Goal: Information Seeking & Learning: Learn about a topic

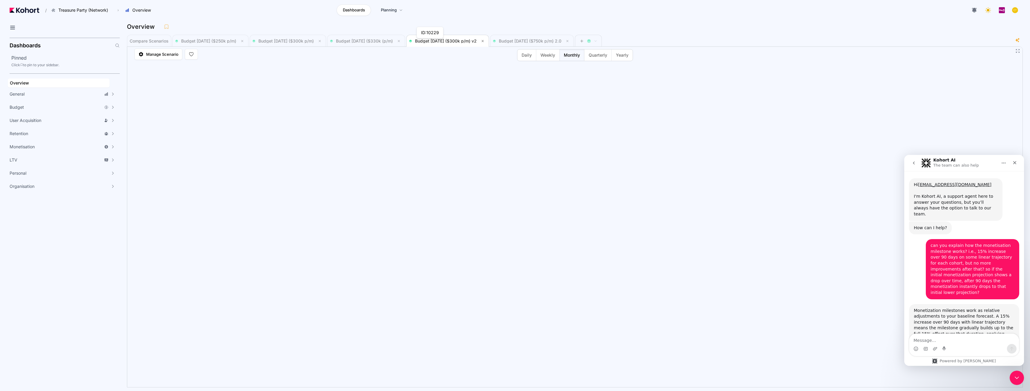
scroll to position [1, 0]
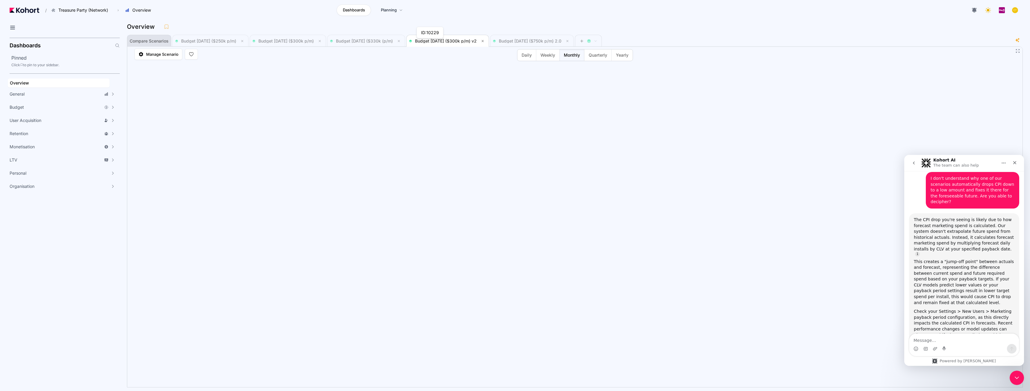
click at [154, 39] on span "Compare Scenarios" at bounding box center [149, 41] width 39 height 4
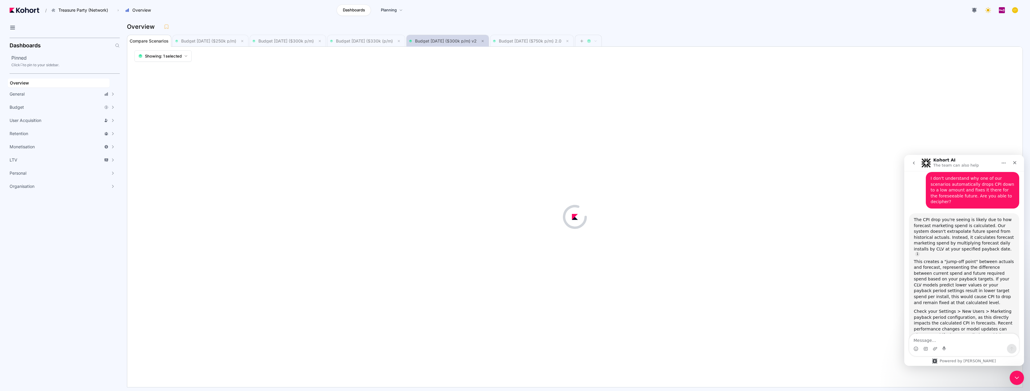
click at [486, 44] on span "Budget Aug 2025 ($300k p/m) v2" at bounding box center [447, 40] width 77 height 7
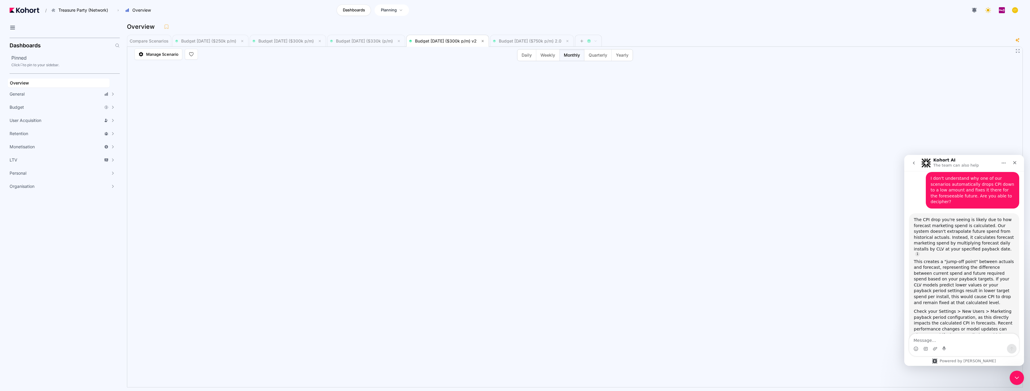
click at [398, 12] on link "Planning" at bounding box center [391, 9] width 34 height 11
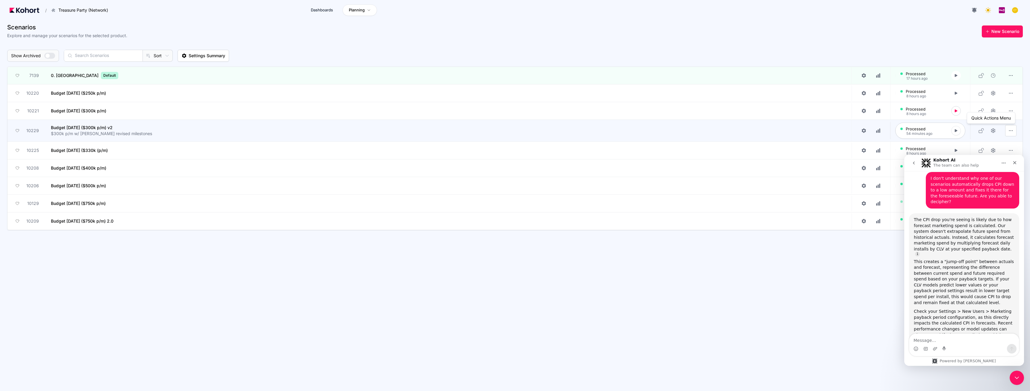
click at [1015, 133] on button "button" at bounding box center [1010, 130] width 11 height 11
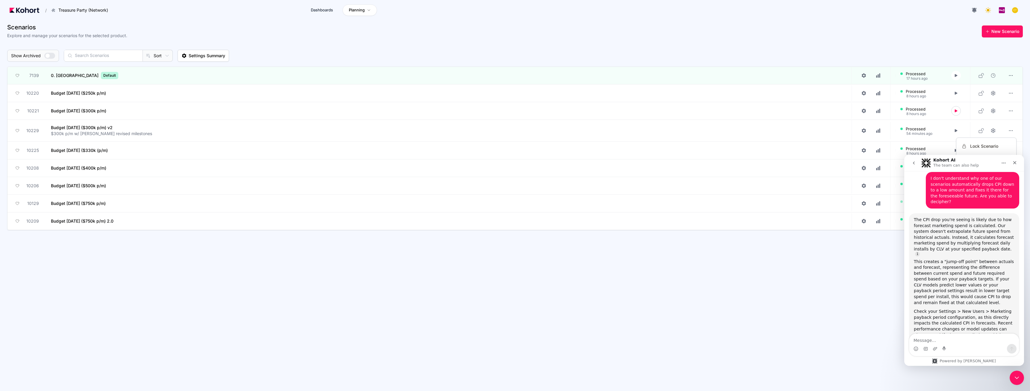
click at [864, 131] on div at bounding box center [515, 195] width 1030 height 391
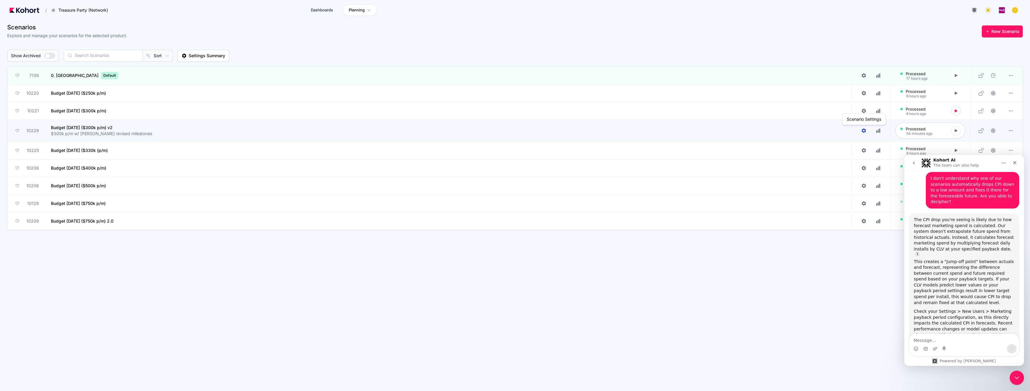
click at [863, 131] on icon at bounding box center [863, 130] width 4 height 4
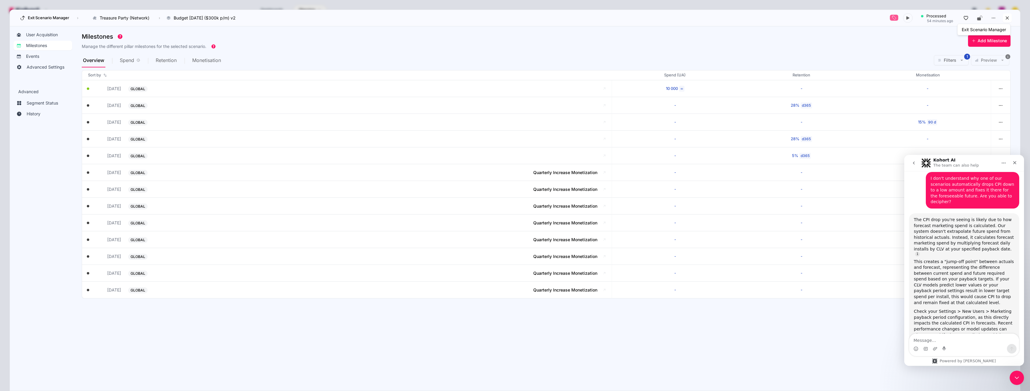
click at [1009, 20] on button at bounding box center [1006, 17] width 9 height 9
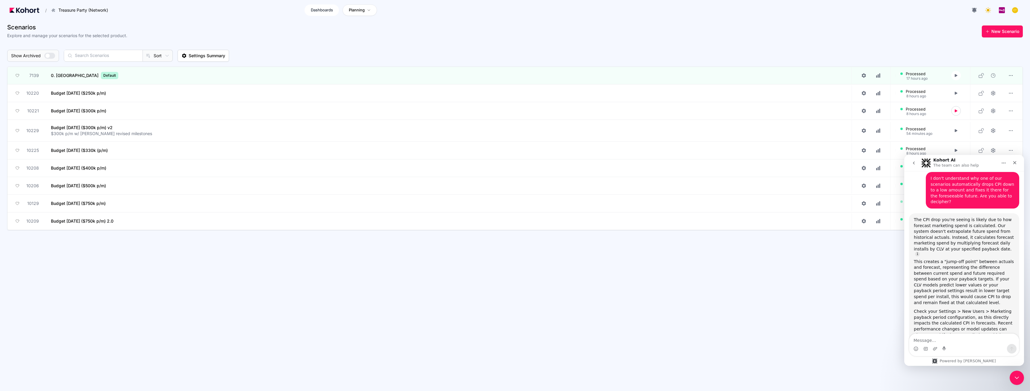
click at [320, 10] on span "Dashboards" at bounding box center [322, 10] width 22 height 6
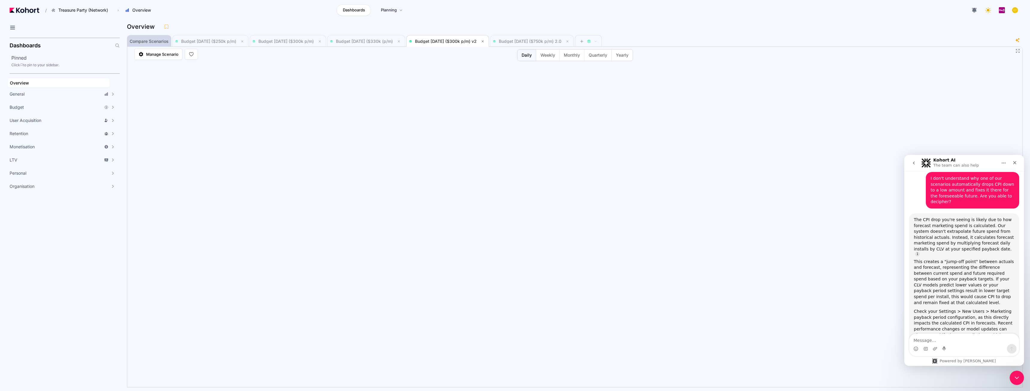
click at [155, 42] on span "Compare Scenarios" at bounding box center [149, 41] width 39 height 4
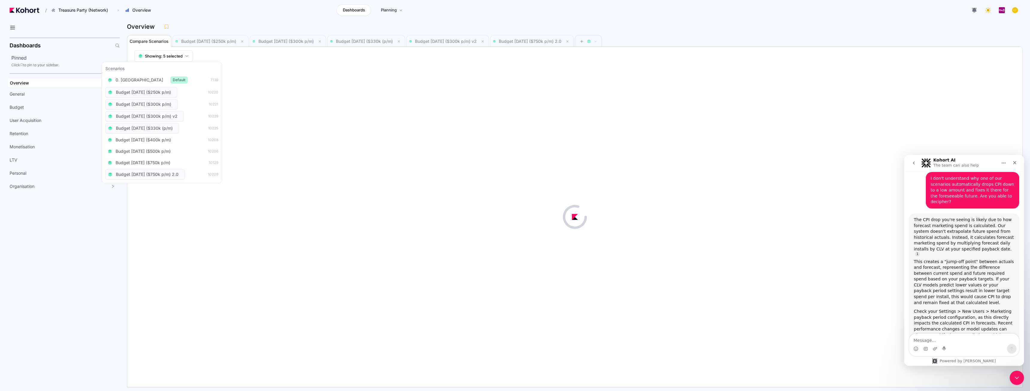
scroll to position [0, 0]
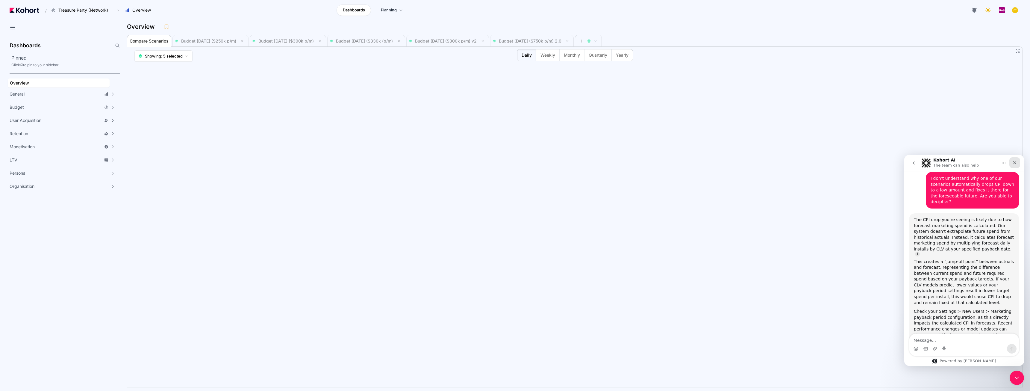
click at [1016, 163] on icon "Close" at bounding box center [1014, 162] width 5 height 5
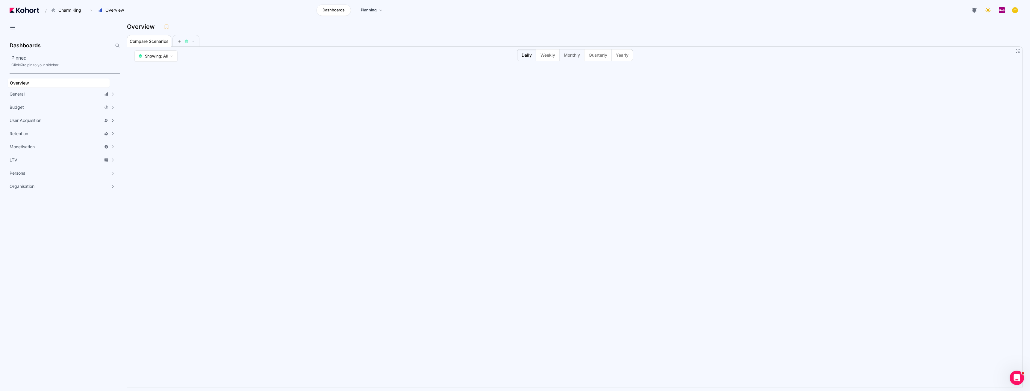
click at [577, 55] on span "Monthly" at bounding box center [572, 55] width 16 height 6
